Goal: Transaction & Acquisition: Download file/media

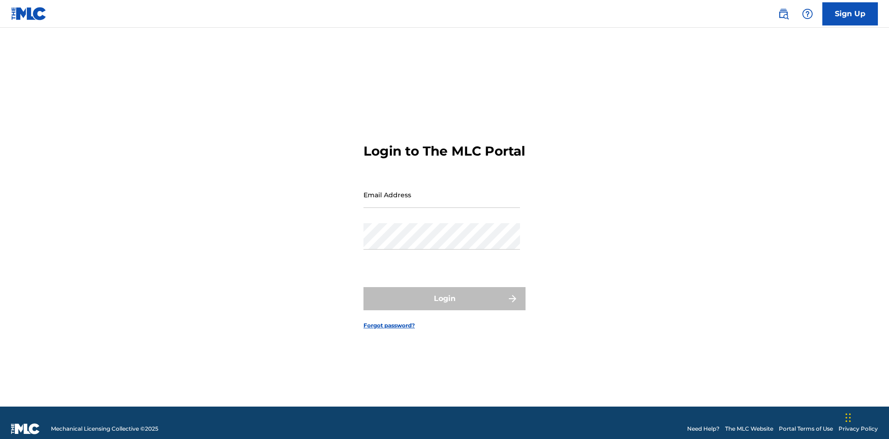
scroll to position [12, 0]
click at [442, 190] on input "Email Address" at bounding box center [441, 195] width 157 height 26
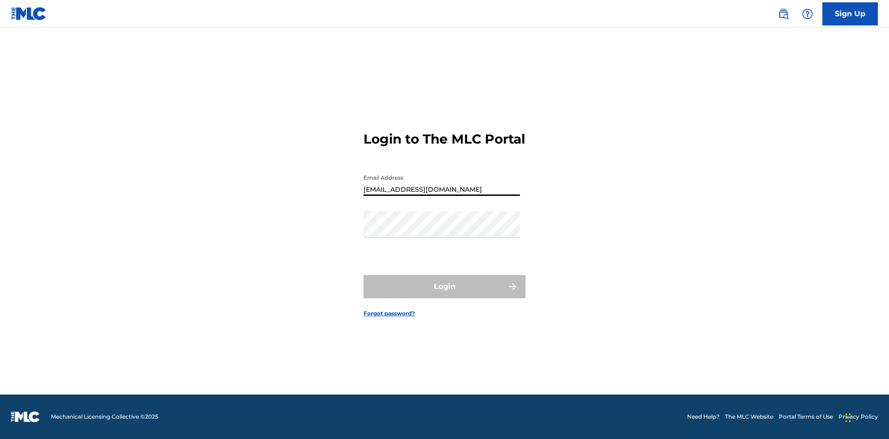
type input "Duke.McTesterson@gmail.com"
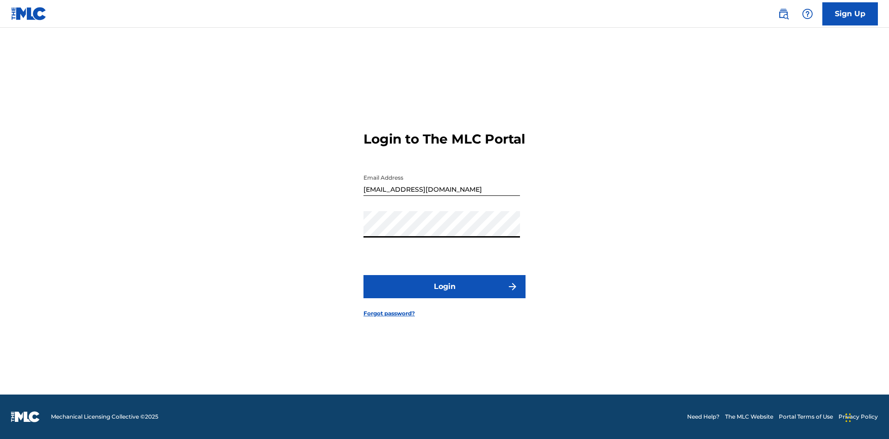
click at [445, 294] on button "Login" at bounding box center [444, 286] width 162 height 23
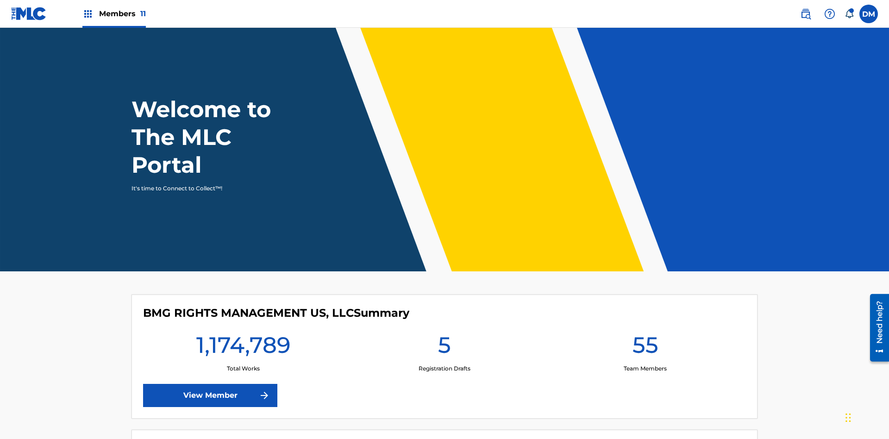
scroll to position [40, 0]
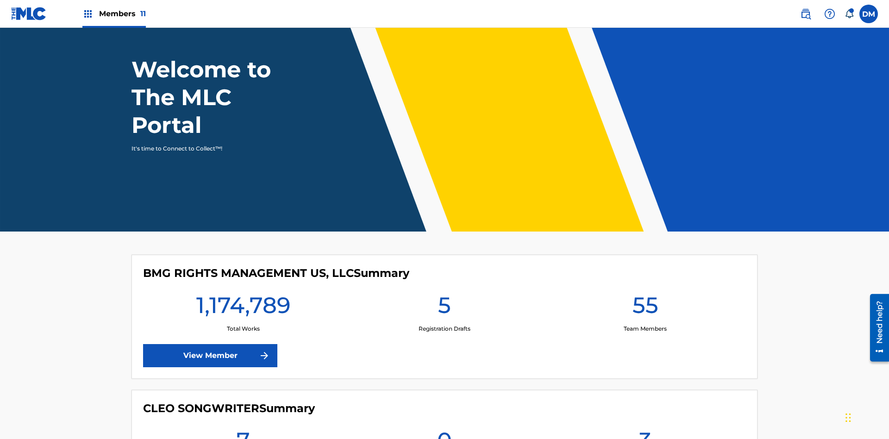
click at [114, 13] on span "Members 11" at bounding box center [122, 13] width 47 height 11
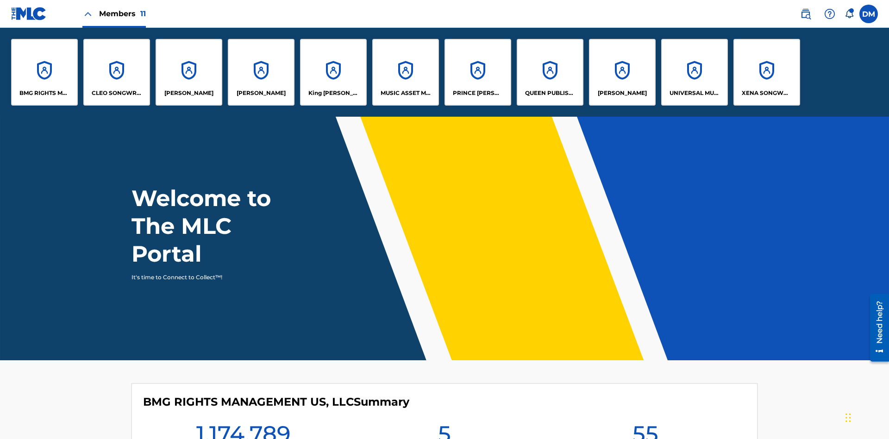
scroll to position [0, 0]
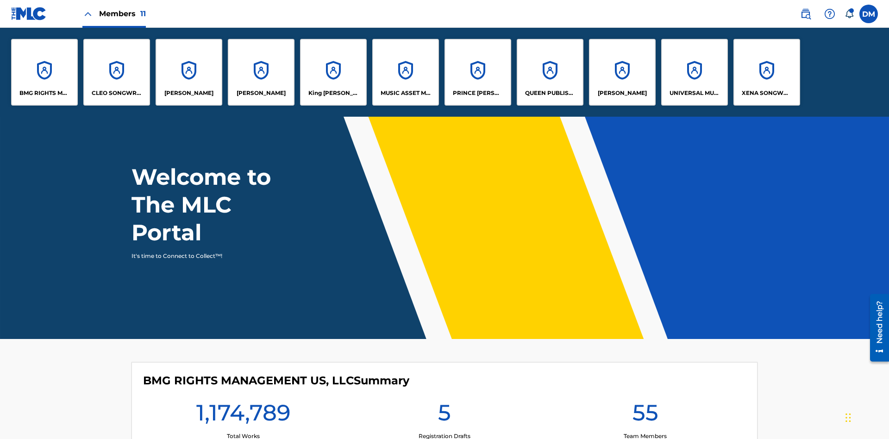
click at [694, 93] on p "UNIVERSAL MUSIC PUB GROUP" at bounding box center [695, 93] width 50 height 8
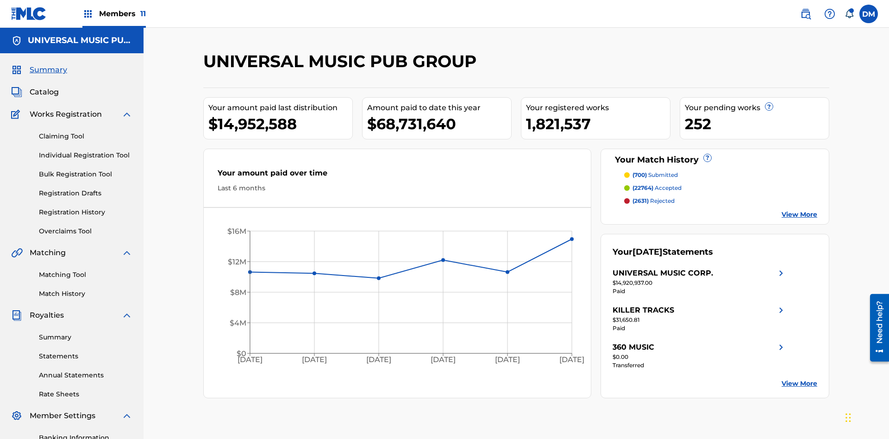
click at [86, 389] on link "Rate Sheets" at bounding box center [86, 394] width 94 height 10
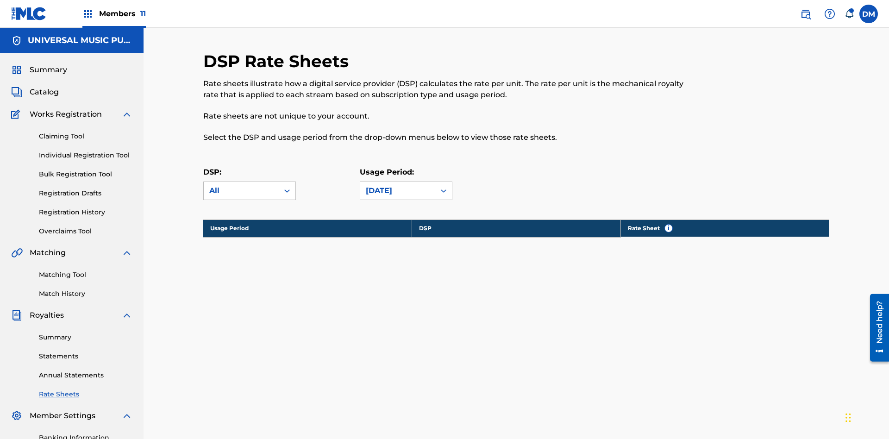
scroll to position [126, 0]
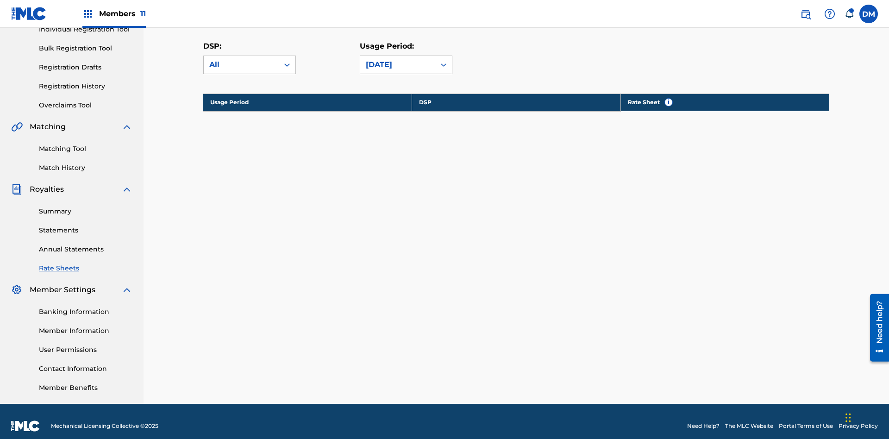
click at [406, 65] on div "March 2025" at bounding box center [398, 64] width 64 height 11
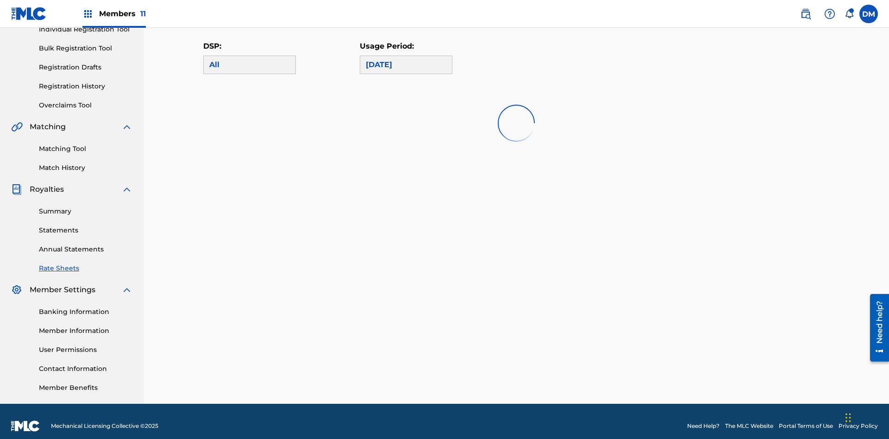
scroll to position [0, 0]
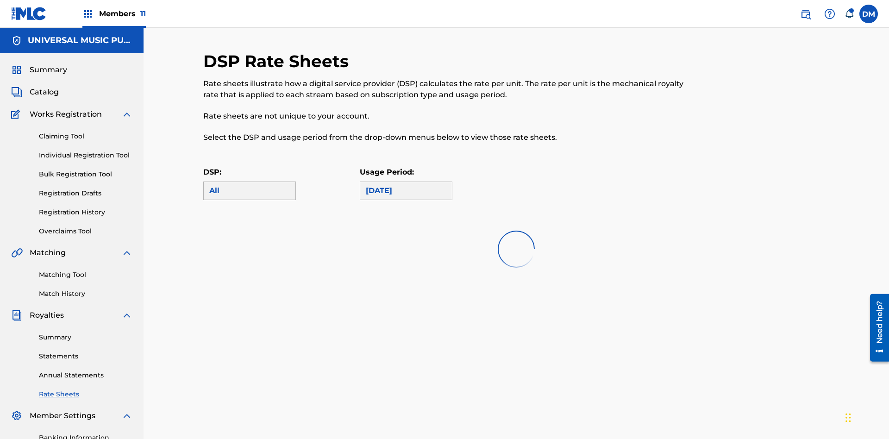
click at [250, 185] on div "All" at bounding box center [249, 190] width 81 height 11
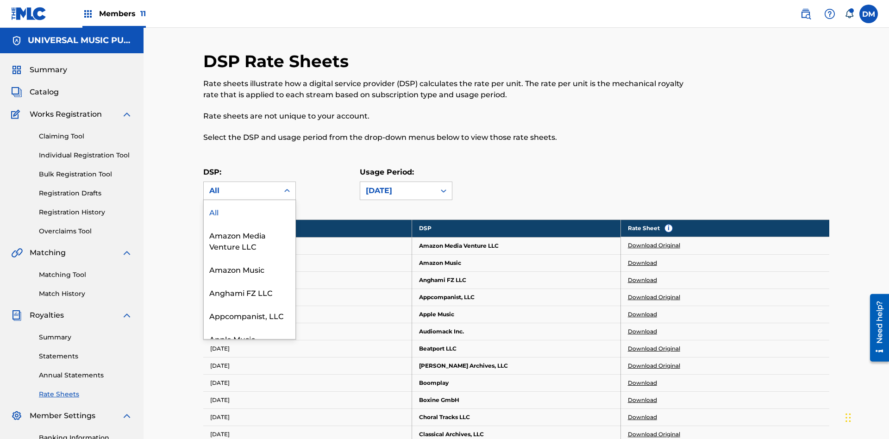
scroll to position [126, 0]
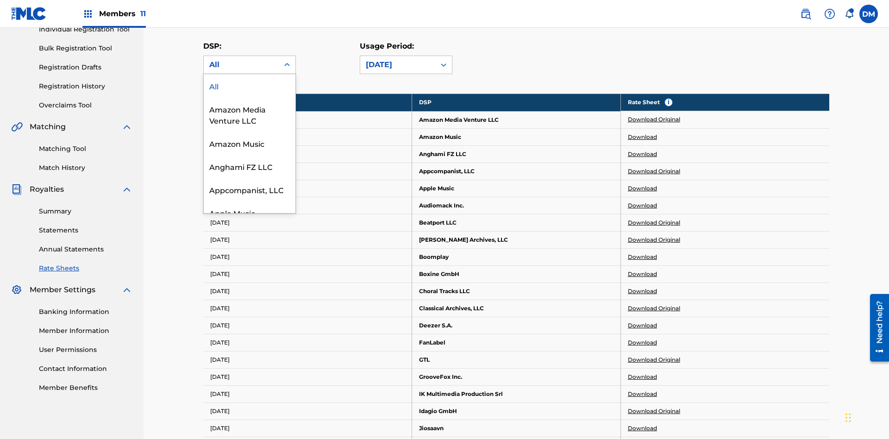
click at [250, 270] on div "Beatport LLC" at bounding box center [250, 258] width 92 height 23
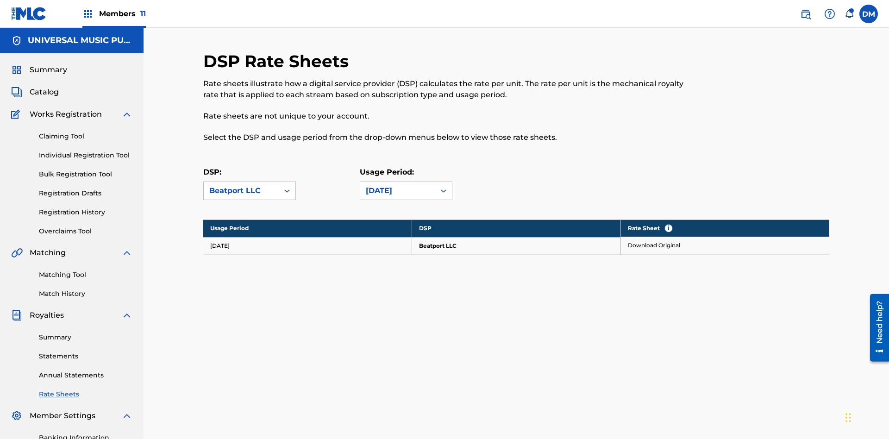
scroll to position [135, 0]
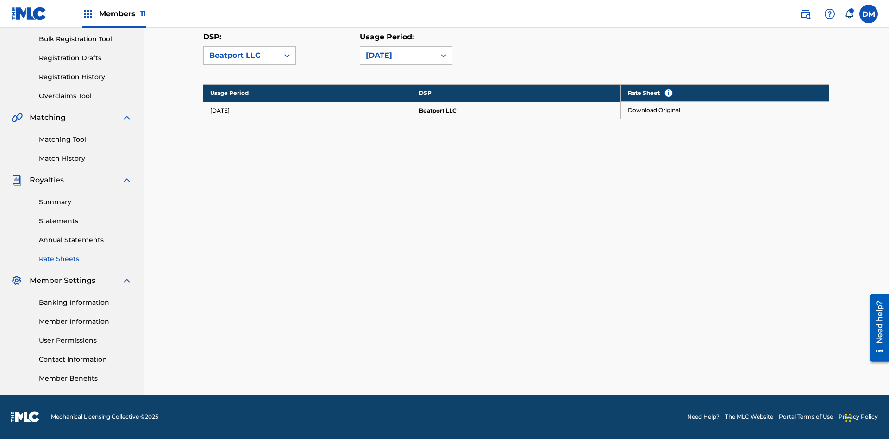
click at [654, 110] on link "Download Original" at bounding box center [654, 110] width 52 height 8
